Goal: Transaction & Acquisition: Purchase product/service

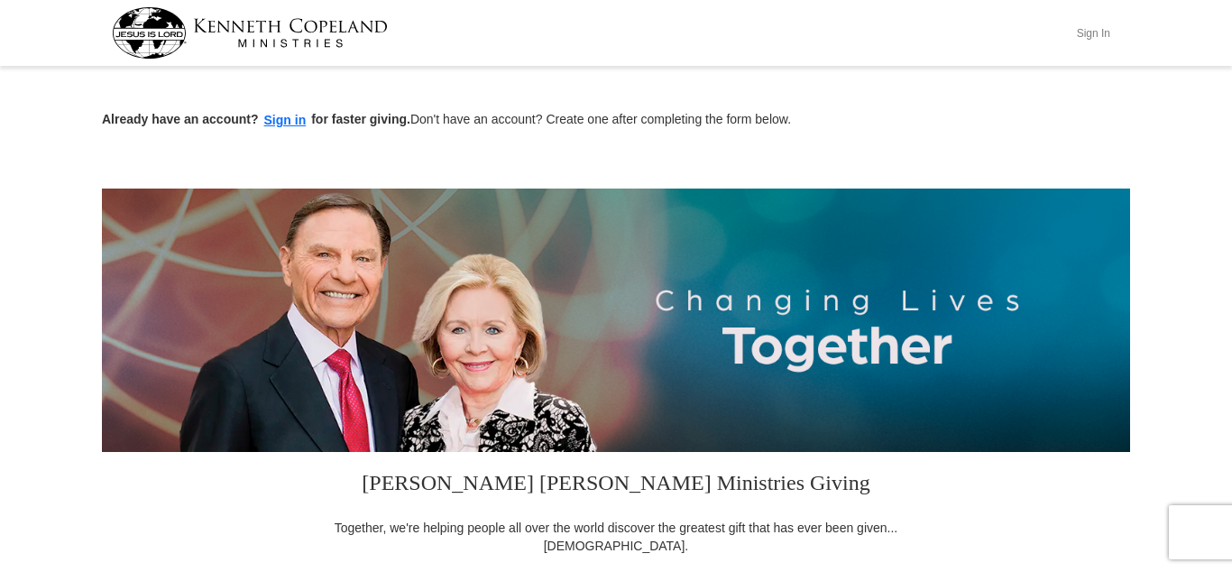
click at [1098, 26] on button "Sign In" at bounding box center [1093, 33] width 54 height 28
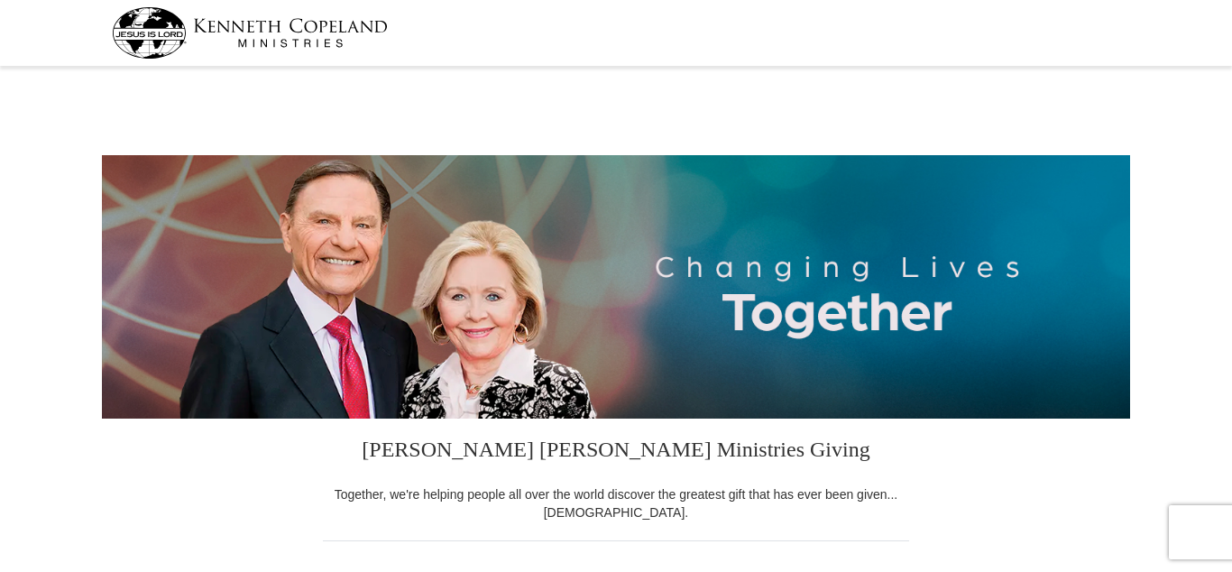
select select "IL"
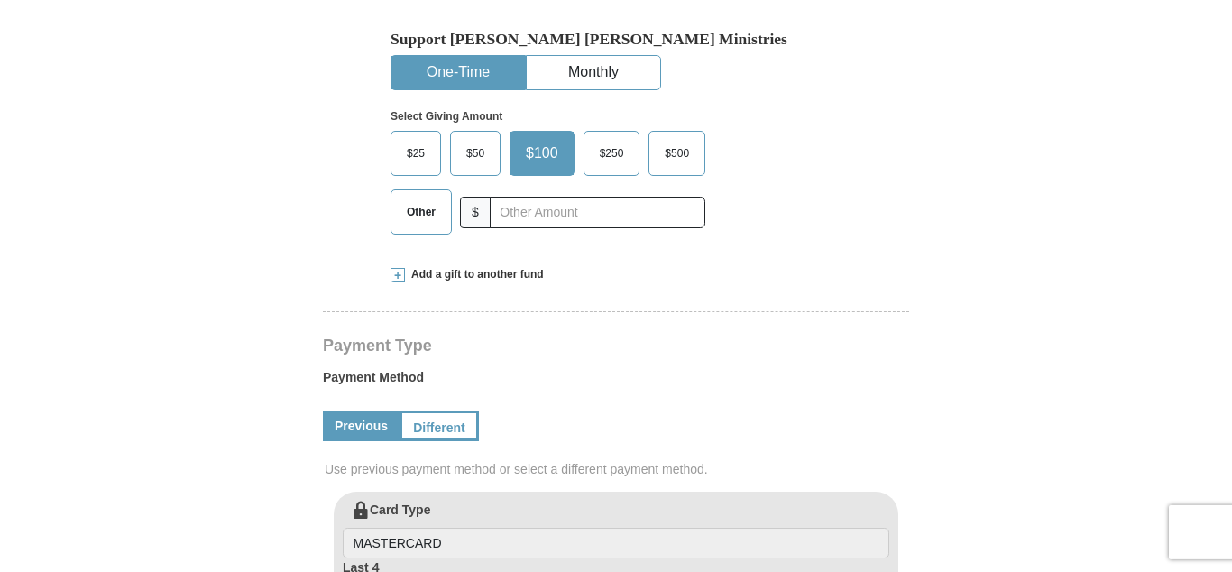
scroll to position [570, 0]
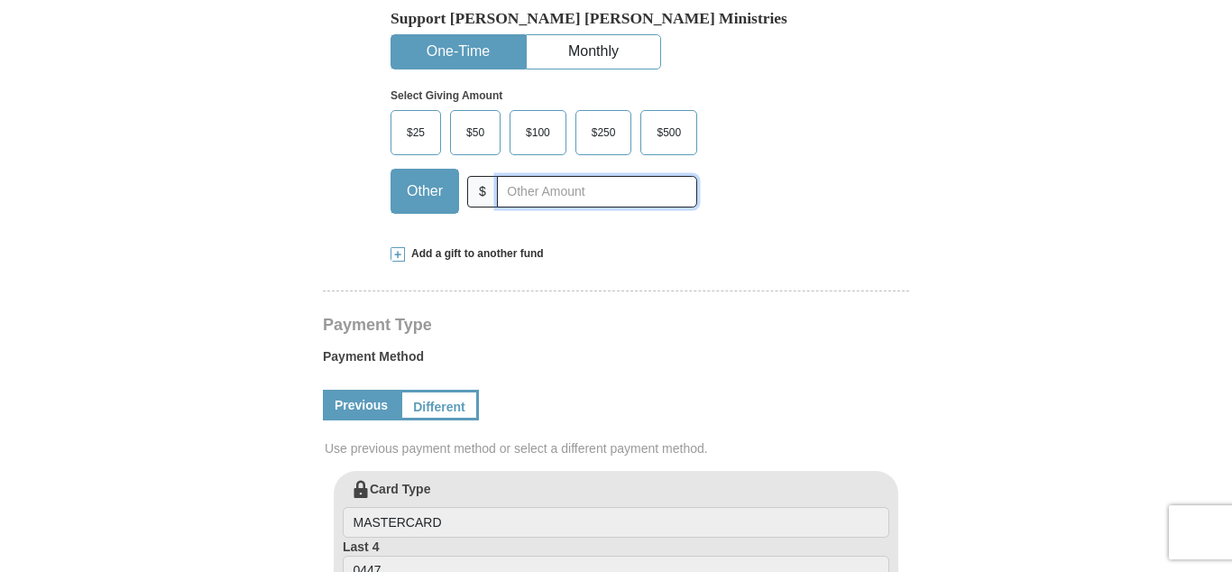
click at [701, 188] on div "$25 $50 $100 $250 $500 Other $" at bounding box center [577, 168] width 374 height 117
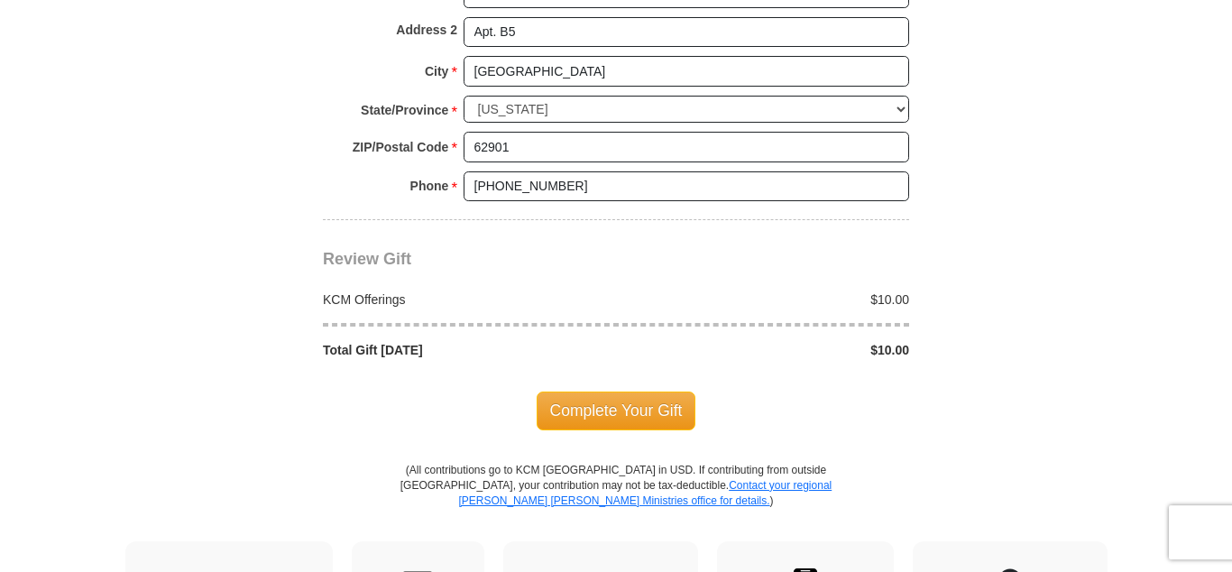
scroll to position [1484, 0]
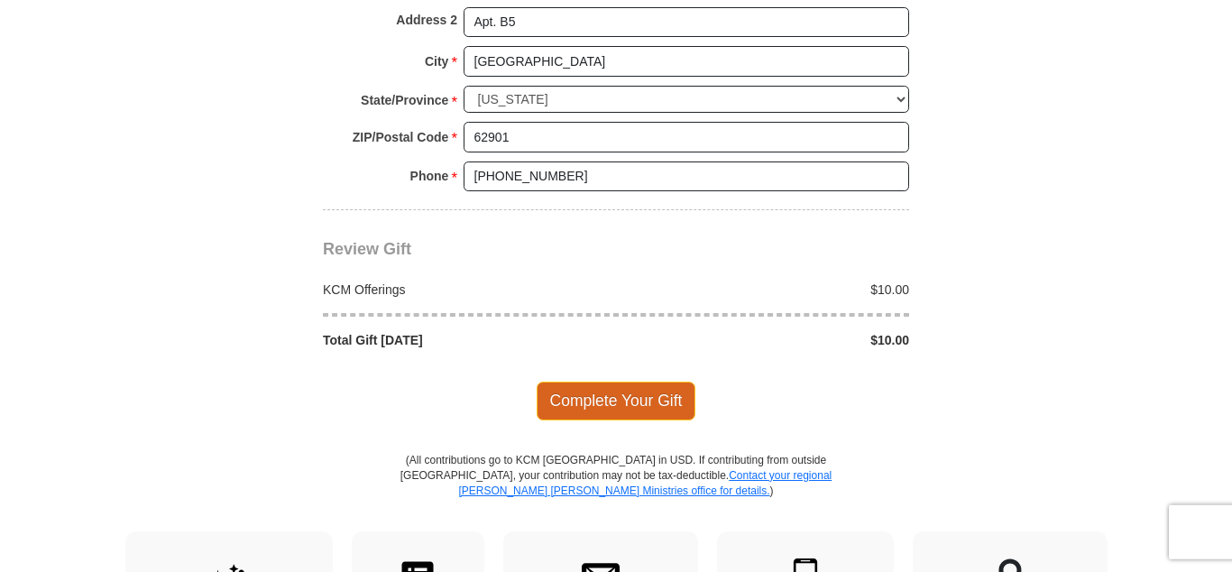
type input "10.00"
click at [669, 406] on span "Complete Your Gift" at bounding box center [617, 400] width 160 height 38
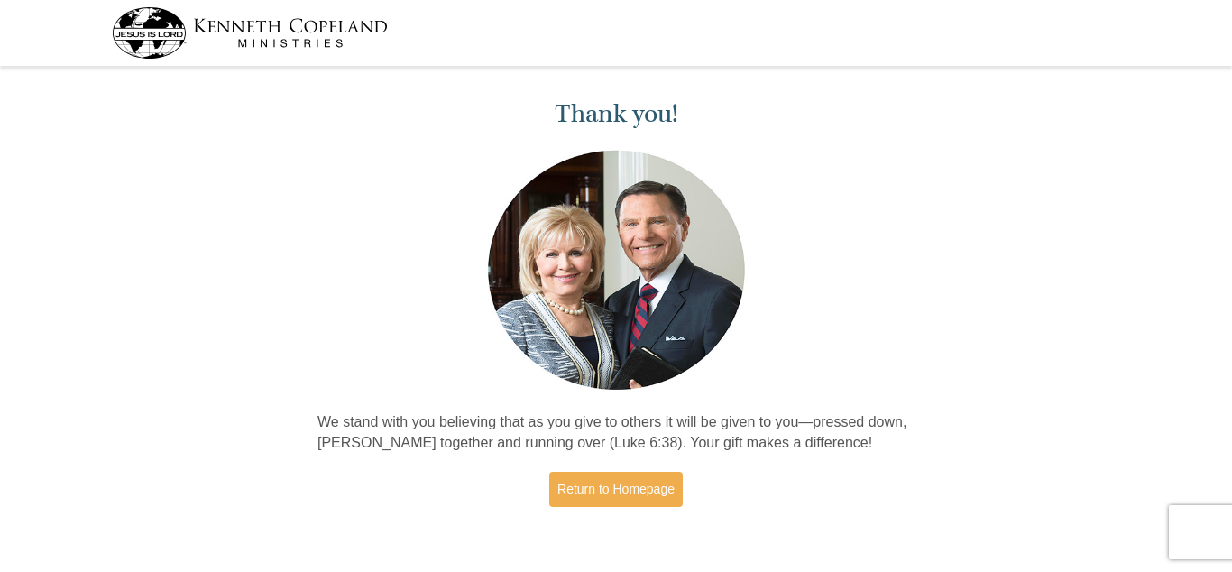
click at [158, 258] on div "Thank you! We stand with you believing that as you give to others it will be gi…" at bounding box center [616, 305] width 1232 height 466
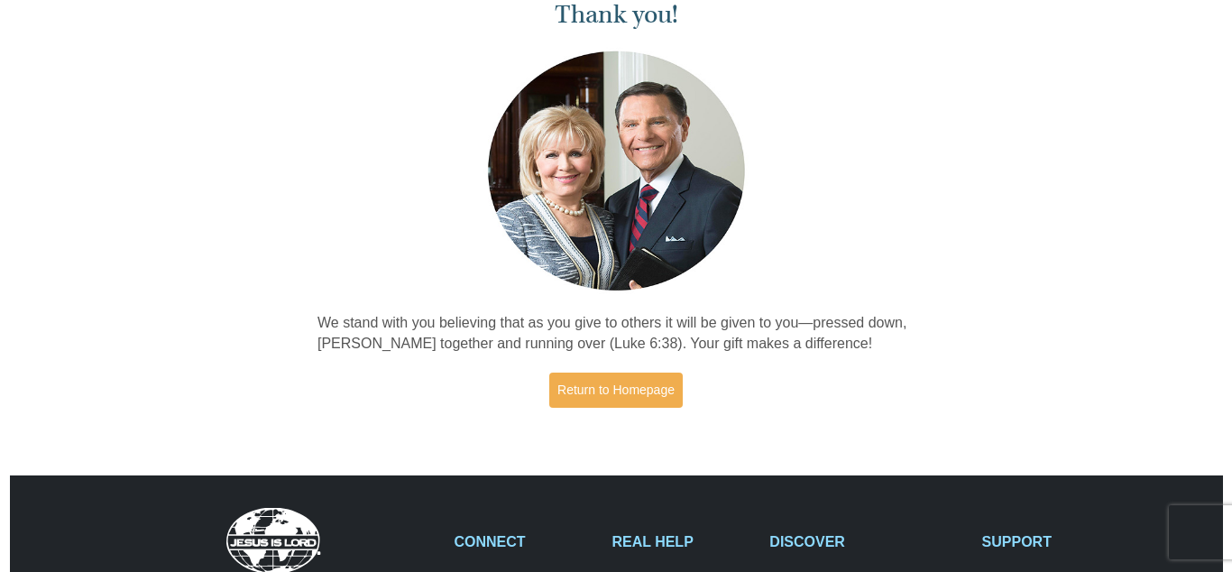
scroll to position [78, 0]
